Goal: Transaction & Acquisition: Purchase product/service

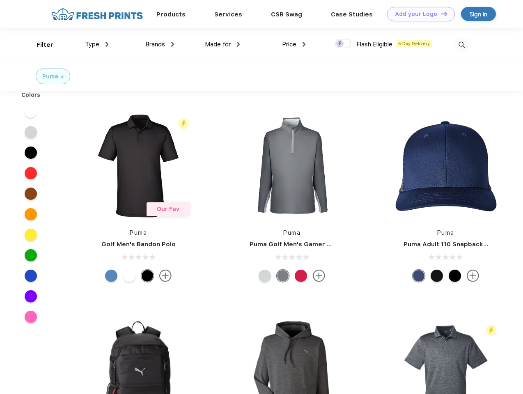
click at [418, 14] on link "Add your Logo Design Tool" at bounding box center [421, 14] width 68 height 14
click at [0, 0] on div "Design Tool" at bounding box center [0, 0] width 0 height 0
click at [440, 14] on link "Add your Logo Design Tool" at bounding box center [421, 14] width 68 height 14
click at [39, 45] on div "Filter" at bounding box center [45, 44] width 17 height 9
click at [97, 44] on span "Type" at bounding box center [92, 44] width 14 height 7
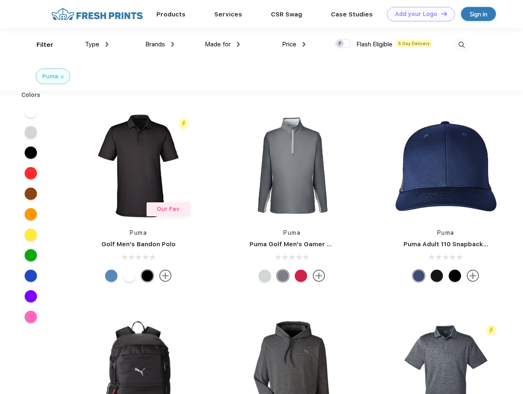
click at [160, 44] on span "Brands" at bounding box center [155, 44] width 20 height 7
click at [222, 44] on span "Made for" at bounding box center [218, 44] width 26 height 7
click at [294, 44] on span "Price" at bounding box center [289, 44] width 14 height 7
click at [343, 44] on div at bounding box center [343, 43] width 16 height 9
click at [340, 44] on input "checkbox" at bounding box center [337, 41] width 5 height 5
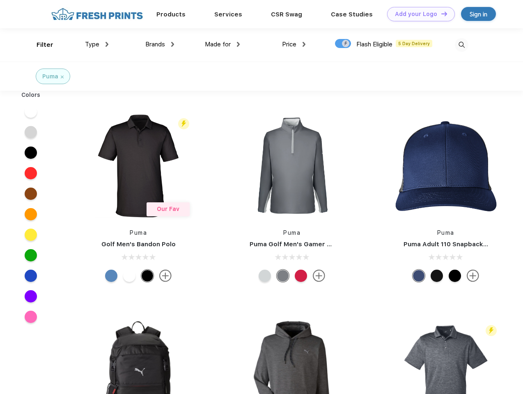
click at [461, 45] on img at bounding box center [461, 45] width 14 height 14
